Goal: Task Accomplishment & Management: Use online tool/utility

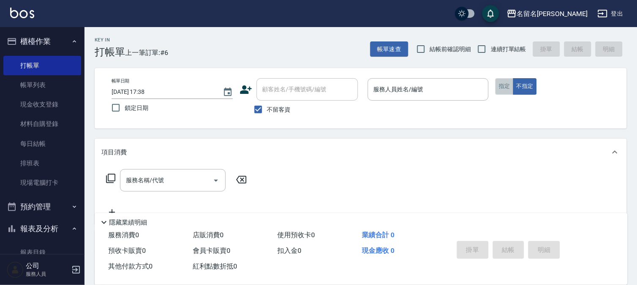
drag, startPoint x: 503, startPoint y: 90, endPoint x: 418, endPoint y: 104, distance: 85.9
click at [501, 90] on button "指定" at bounding box center [504, 86] width 18 height 16
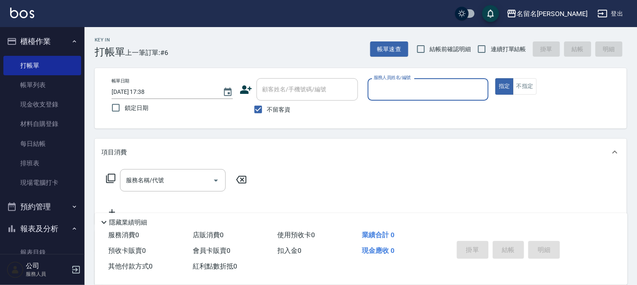
click at [417, 104] on p at bounding box center [428, 105] width 121 height 9
drag, startPoint x: 436, startPoint y: 87, endPoint x: 454, endPoint y: 82, distance: 18.8
click at [437, 87] on input "服務人員姓名/編號" at bounding box center [428, 89] width 114 height 15
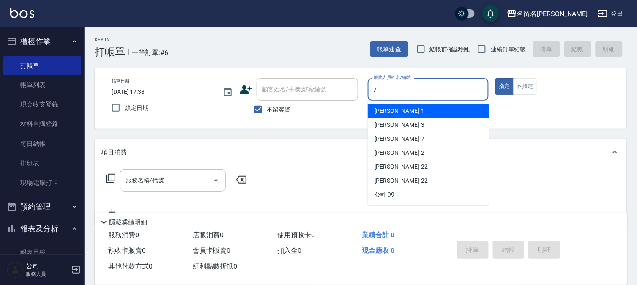
type input "[PERSON_NAME]-7"
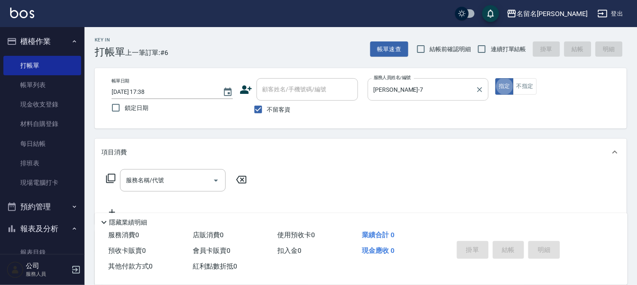
type button "true"
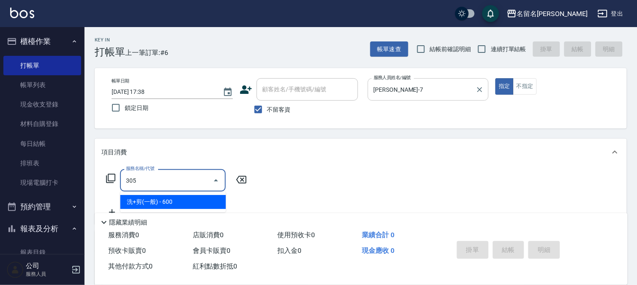
type input "洗+剪(一般)(305)"
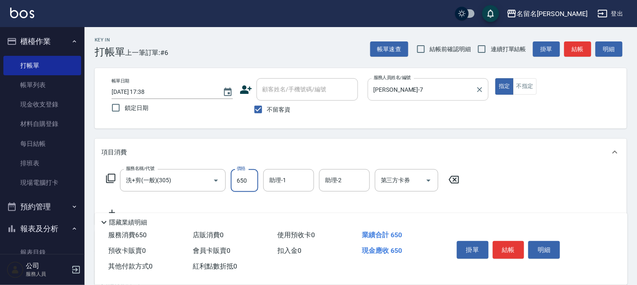
type input "650"
type input "[PERSON_NAME]-7"
click at [509, 241] on button "結帳" at bounding box center [509, 250] width 32 height 18
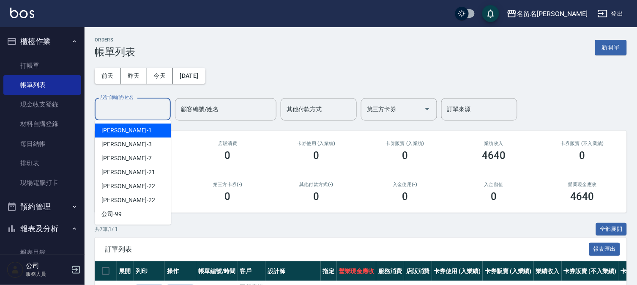
click at [137, 103] on input "設計師編號/姓名" at bounding box center [132, 109] width 68 height 15
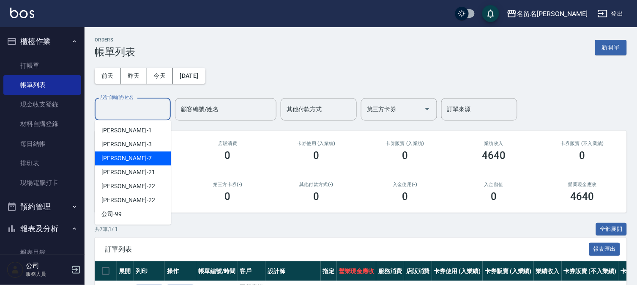
click at [132, 160] on div "[PERSON_NAME]-7" at bounding box center [133, 158] width 76 height 14
type input "[PERSON_NAME]-7"
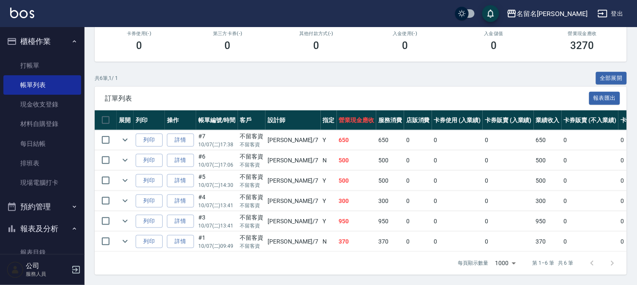
scroll to position [158, 0]
click at [61, 62] on link "打帳單" at bounding box center [42, 65] width 78 height 19
